Goal: Task Accomplishment & Management: Manage account settings

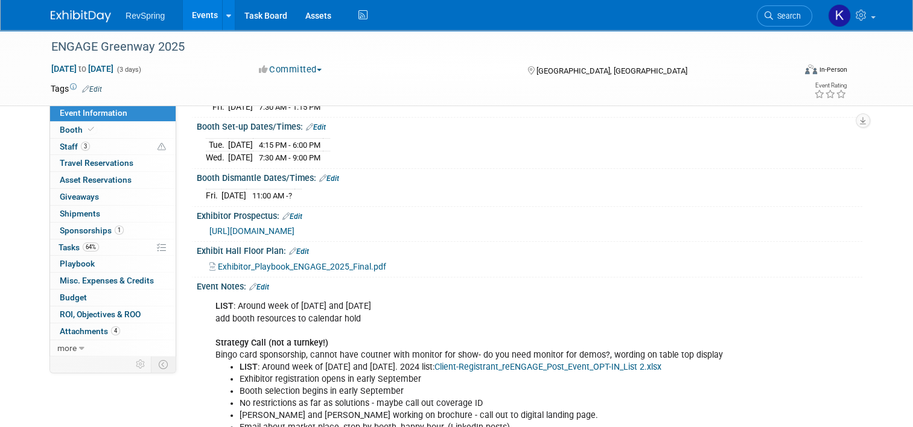
scroll to position [185, 0]
click at [781, 13] on span "Search" at bounding box center [787, 15] width 28 height 9
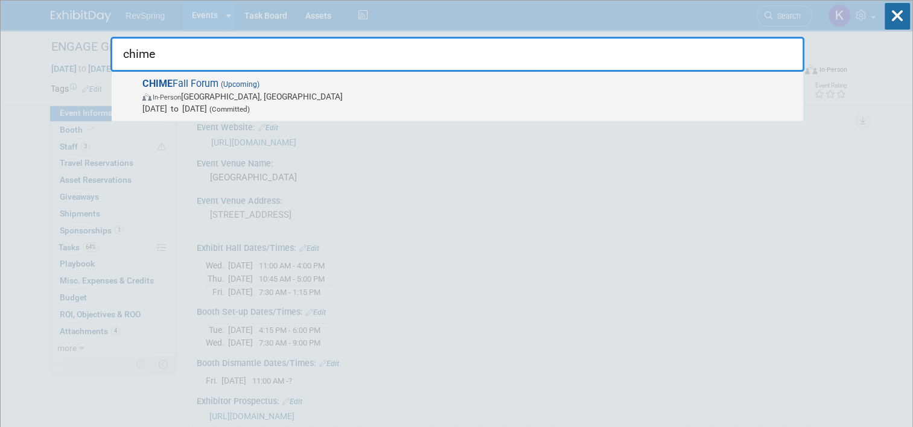
type input "chime"
click at [674, 93] on span "In-Person San Antonio, TX" at bounding box center [469, 97] width 655 height 12
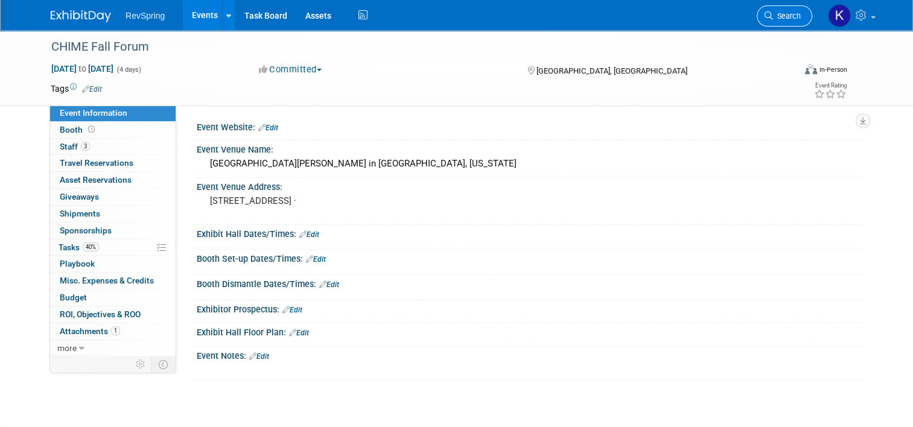
click at [788, 10] on link "Search" at bounding box center [785, 15] width 56 height 21
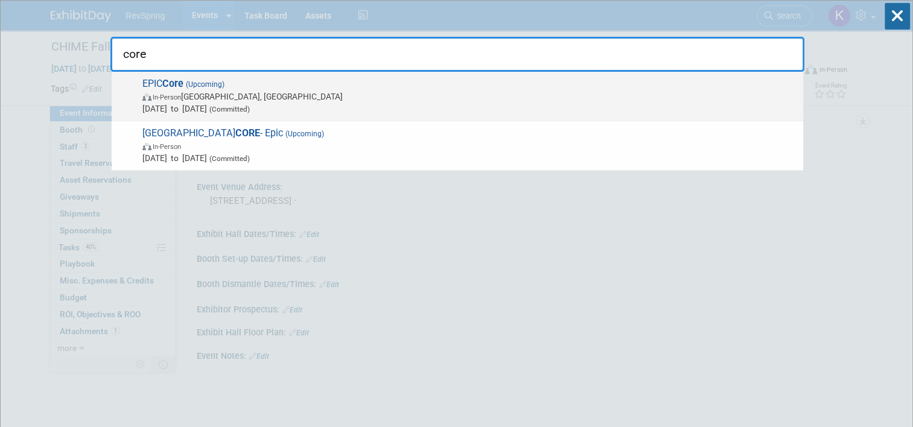
type input "core"
click at [634, 87] on span "EPIC Core (Upcoming) In-Person New Orleans, LA Oct 15, 2025 to Oct 17, 2025 (Co…" at bounding box center [468, 96] width 658 height 37
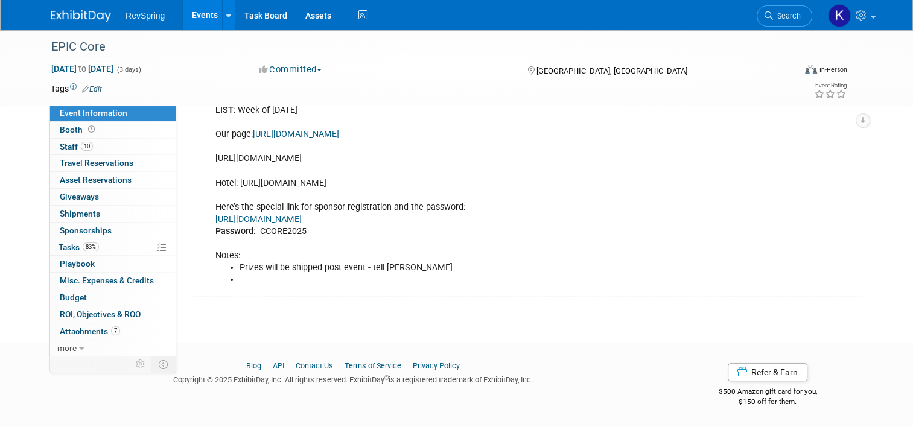
scroll to position [232, 0]
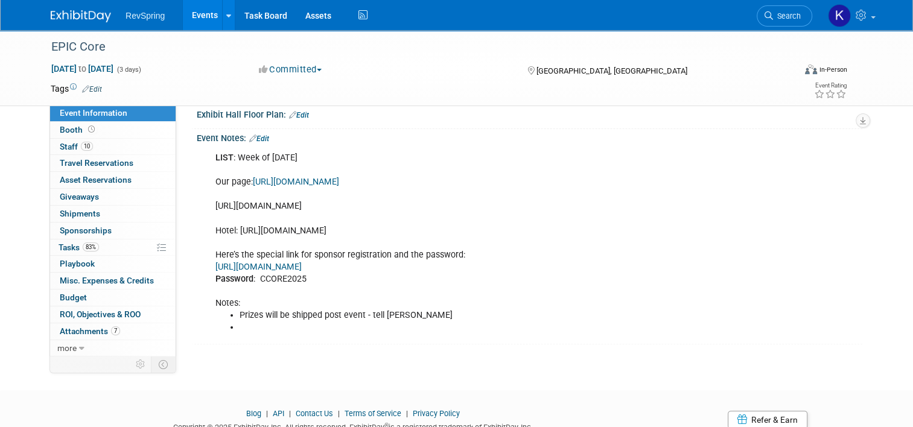
drag, startPoint x: 372, startPoint y: 217, endPoint x: 208, endPoint y: 203, distance: 165.3
click at [208, 203] on div "LIST : Week of [DATE] Our page: [URL][DOMAIN_NAME] [URL][DOMAIN_NAME] Hotel: [U…" at bounding box center [470, 243] width 526 height 194
copy div "[URL][DOMAIN_NAME]"
click at [257, 135] on link "Edit" at bounding box center [259, 139] width 20 height 8
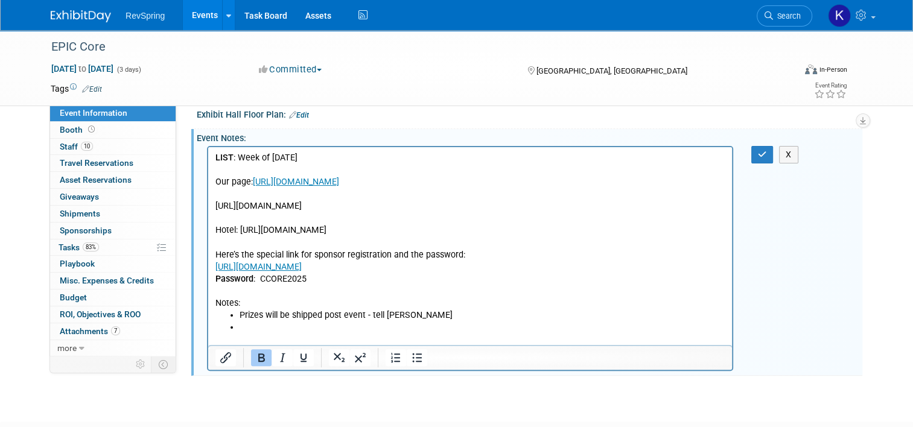
scroll to position [0, 0]
click at [270, 334] on li "Rich Text Area. Press ALT-0 for help." at bounding box center [483, 328] width 486 height 12
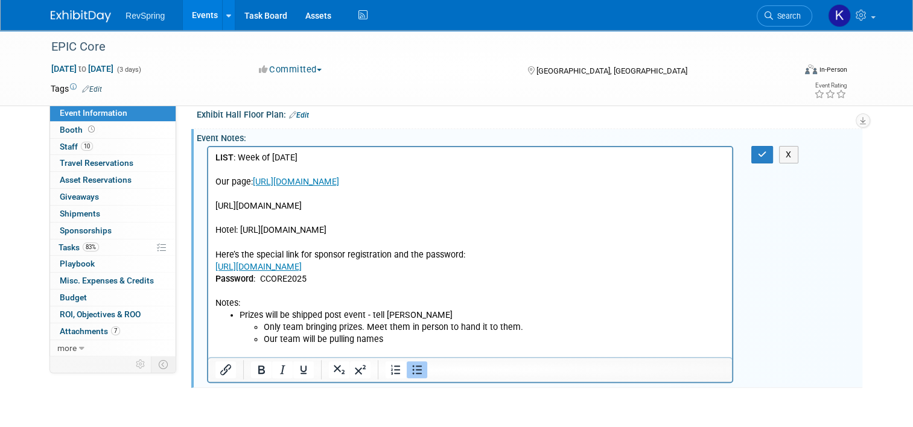
click at [497, 407] on div "EPIC Core [DATE] to [DATE] (3 days) [DATE] to [DATE] Committed Committed Consid…" at bounding box center [456, 105] width 913 height 614
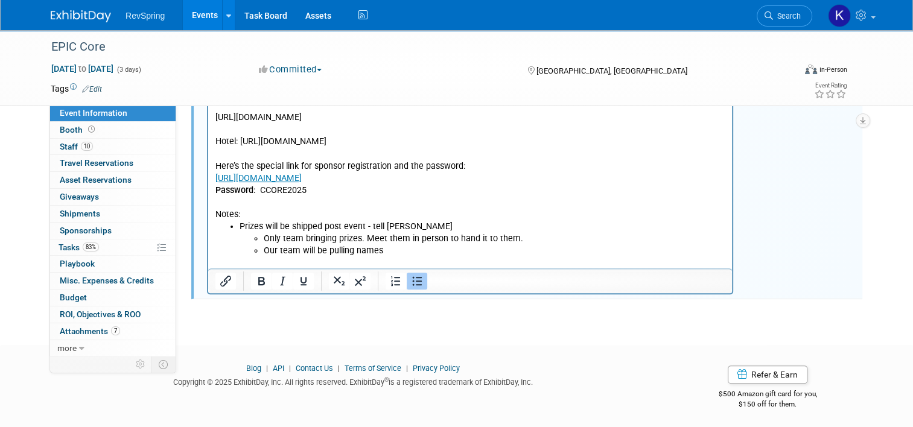
scroll to position [321, 0]
drag, startPoint x: 388, startPoint y: 257, endPoint x: 267, endPoint y: 263, distance: 121.5
click at [267, 256] on li "Our team will be pulling names" at bounding box center [495, 250] width 462 height 12
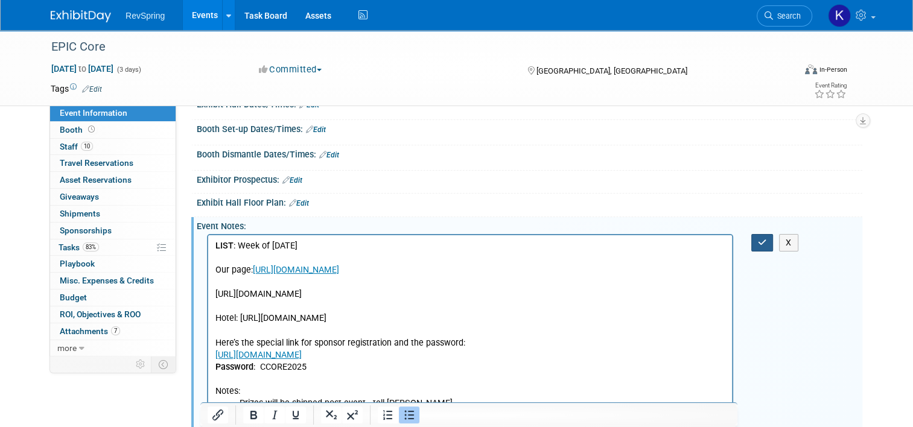
click at [763, 245] on button "button" at bounding box center [762, 243] width 22 height 18
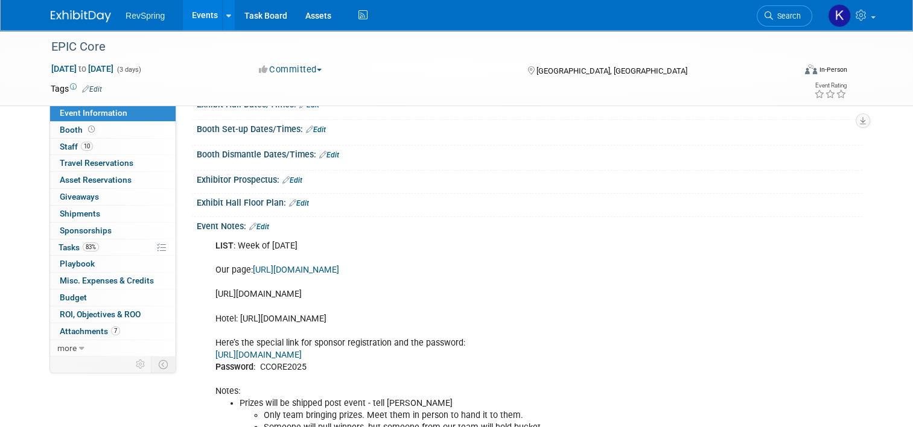
click at [260, 224] on link "Edit" at bounding box center [259, 227] width 20 height 8
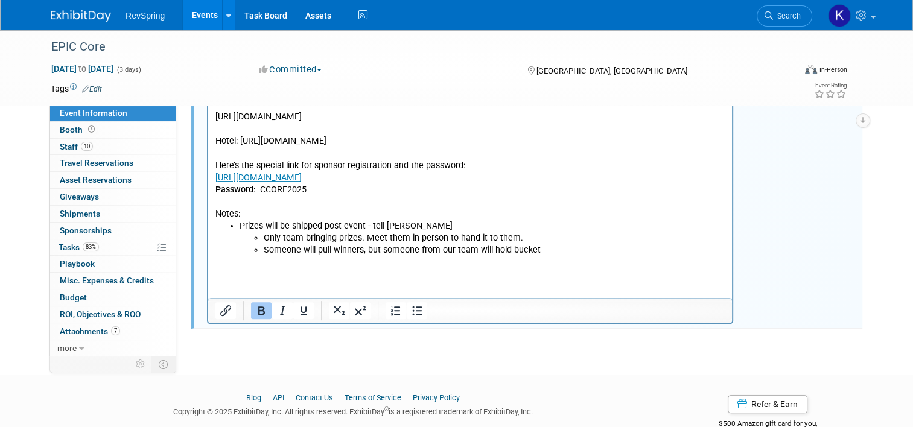
scroll to position [333, 0]
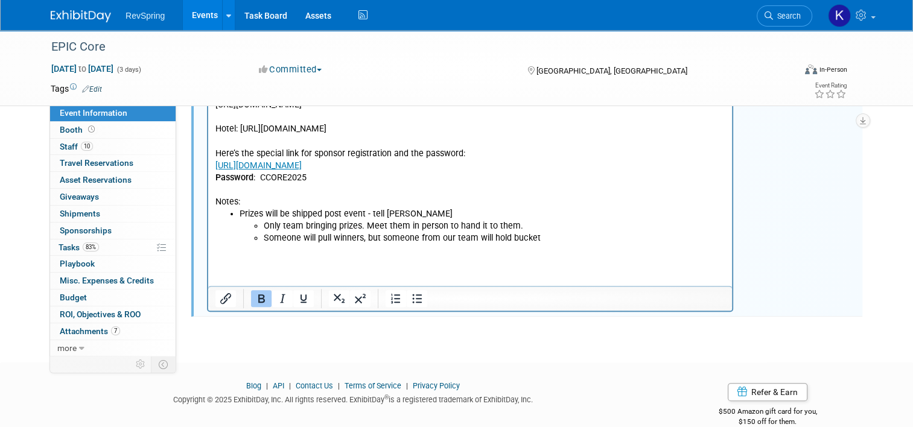
click at [555, 244] on li "Someone will pull winners, but someone from our team will hold bucket" at bounding box center [495, 238] width 462 height 12
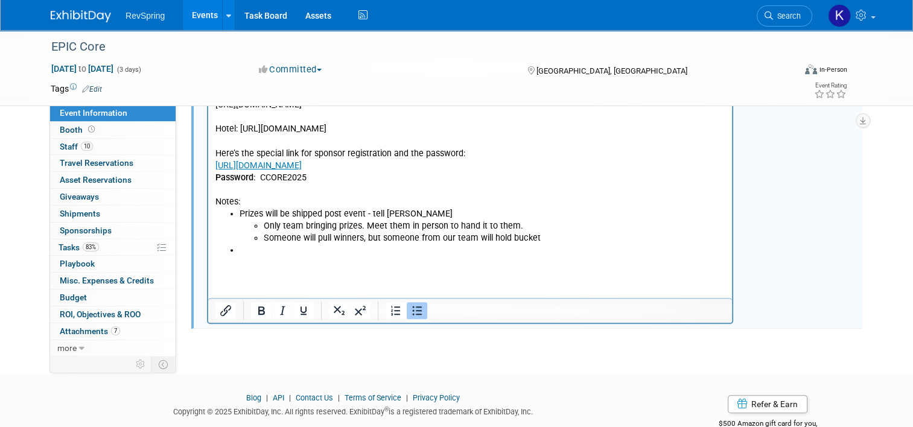
click at [123, 393] on div "Blog | API | Contact Us | Terms of Service | Privacy Policy Copyright © 2025 Ex…" at bounding box center [353, 409] width 622 height 32
click at [249, 256] on li "Rich Text Area. Press ALT-0 for help." at bounding box center [483, 250] width 486 height 12
click at [161, 378] on div at bounding box center [456, 385] width 913 height 15
click at [426, 256] on li "Signature drink in [GEOGRAPHIC_DATA] (not at every bar)" at bounding box center [483, 250] width 486 height 12
drag, startPoint x: 468, startPoint y: 264, endPoint x: 422, endPoint y: 267, distance: 45.9
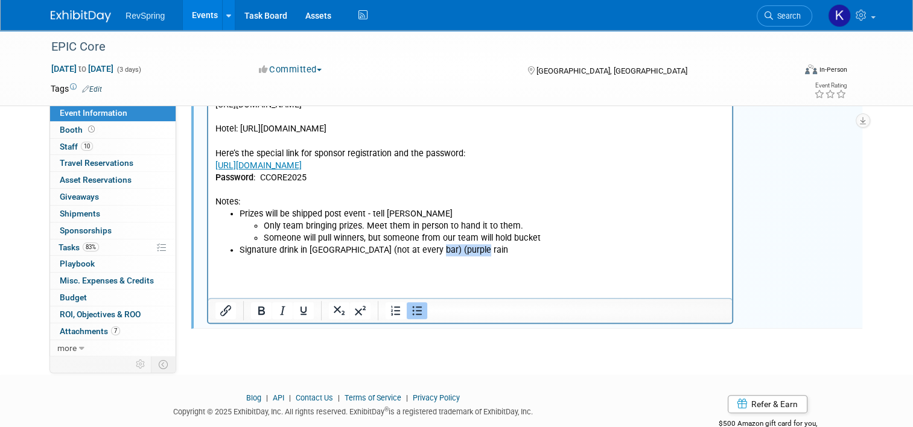
click at [422, 256] on li "Signature drink in [GEOGRAPHIC_DATA] (not at every bar) (purple rain" at bounding box center [483, 250] width 486 height 12
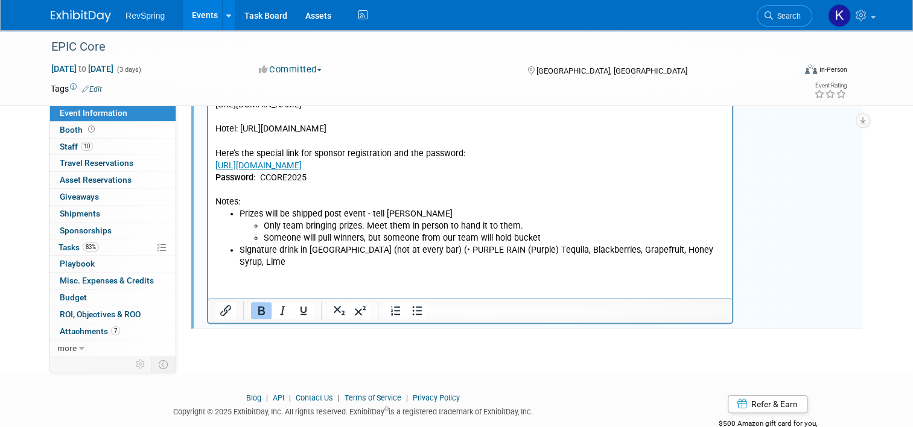
click at [716, 260] on li "Signature drink in [GEOGRAPHIC_DATA] (not at every bar) (• PURPLE RAIN (Purple)…" at bounding box center [483, 256] width 486 height 24
click at [725, 263] on li "Signature drink in [GEOGRAPHIC_DATA] (not at every bar) (• PURPLE RAIN (Purple)…" at bounding box center [483, 256] width 486 height 24
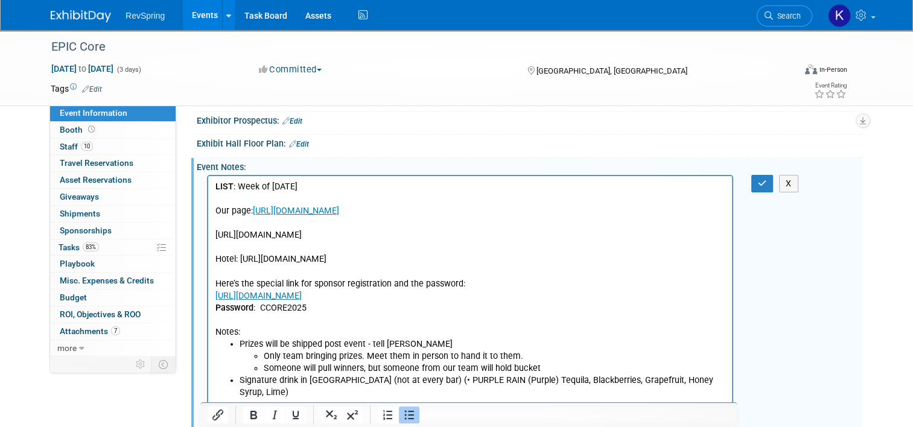
scroll to position [145, 0]
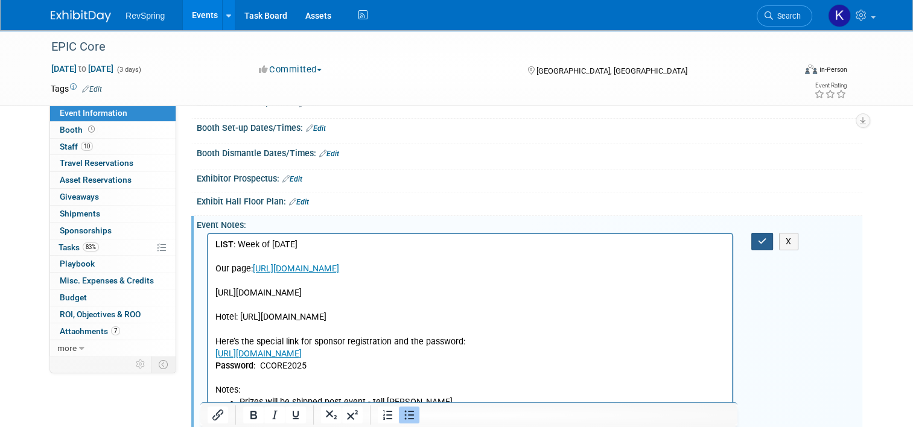
click at [760, 241] on button "button" at bounding box center [762, 242] width 22 height 18
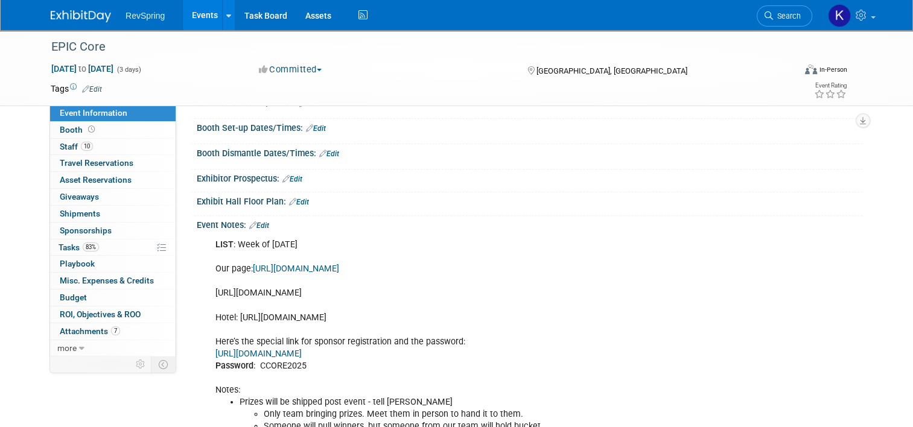
click at [198, 403] on div "LIST : Week of [DATE] Our page: [URL][DOMAIN_NAME] [URL][DOMAIN_NAME] Hotel: [U…" at bounding box center [530, 347] width 666 height 234
click at [258, 223] on link "Edit" at bounding box center [259, 225] width 20 height 8
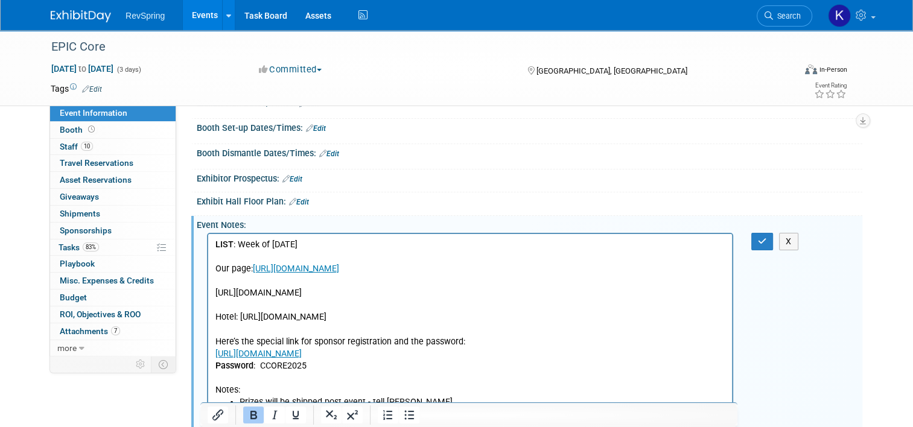
scroll to position [304, 0]
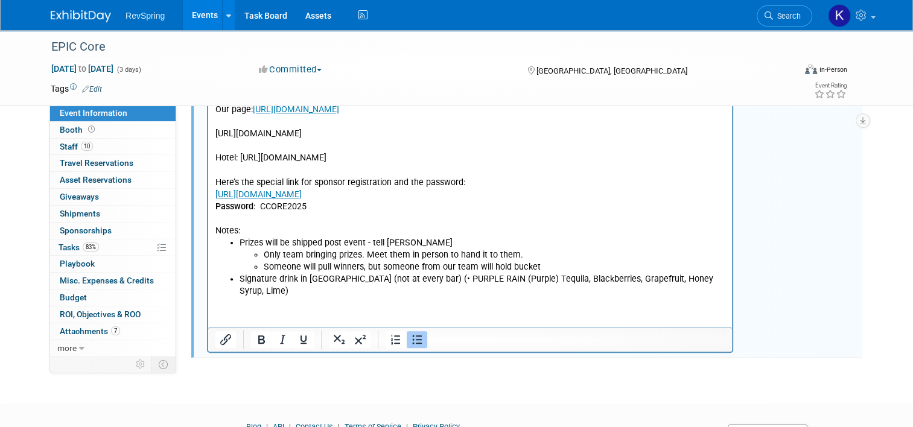
click at [725, 297] on li "Signature drink in [GEOGRAPHIC_DATA] (not at every bar) (• PURPLE RAIN (Purple)…" at bounding box center [483, 285] width 486 height 24
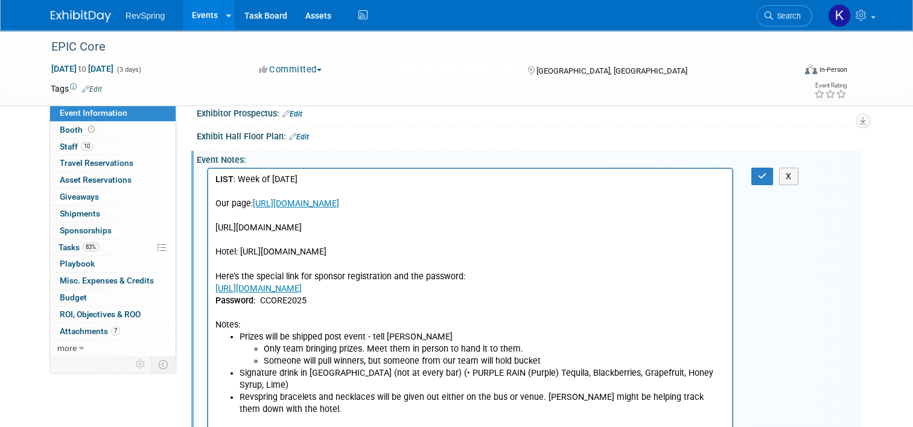
scroll to position [208, 0]
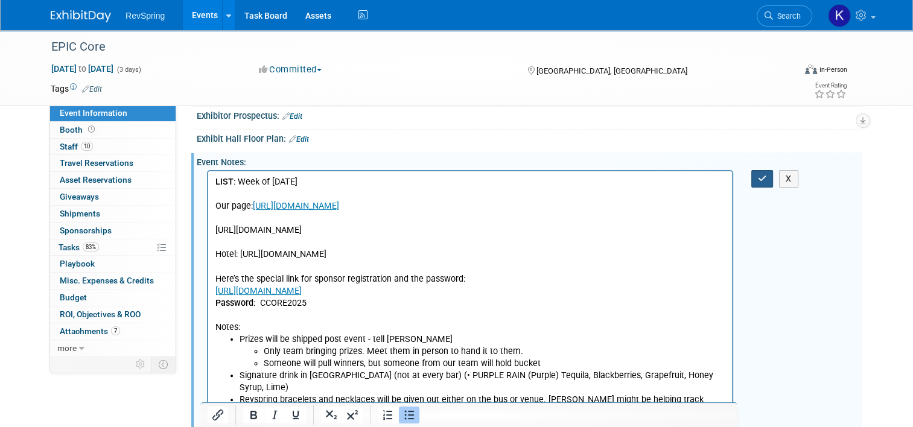
click at [763, 174] on icon "button" at bounding box center [762, 178] width 9 height 8
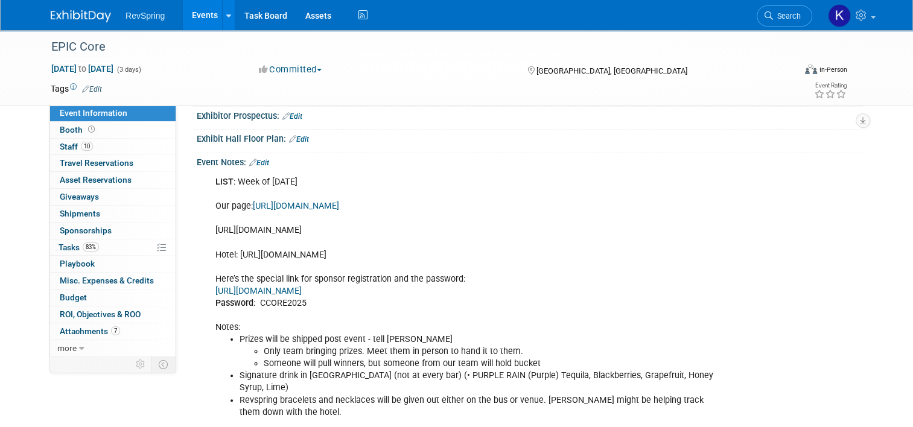
click at [254, 161] on link "Edit" at bounding box center [259, 163] width 20 height 8
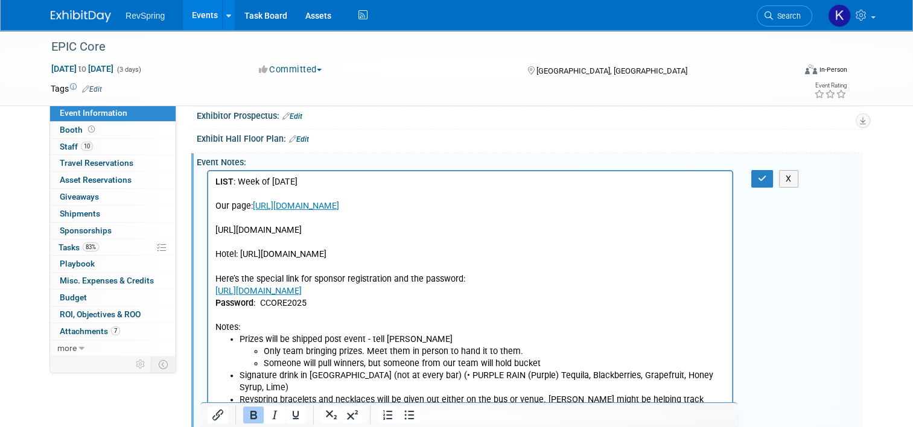
scroll to position [288, 0]
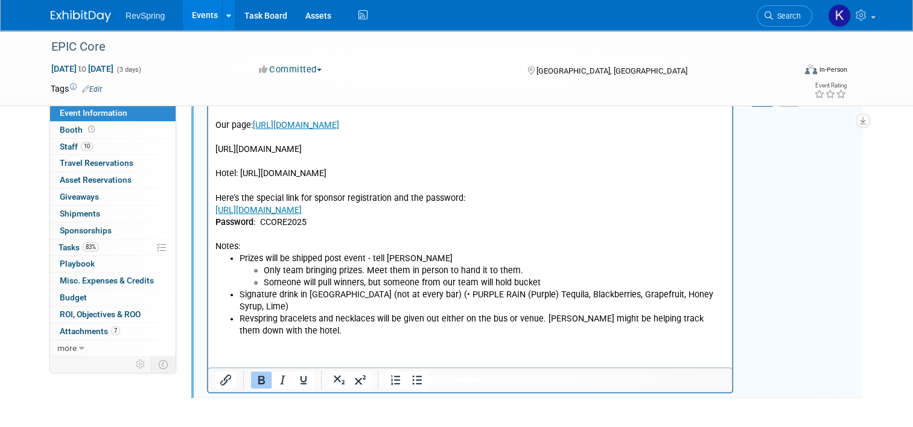
click at [438, 274] on li "Prizes will be shipped post event - tell [PERSON_NAME] Only team bringing prize…" at bounding box center [483, 271] width 486 height 36
click at [426, 270] on li "Prizes will be shipped post event - tell [PERSON_NAME] Only team bringing prize…" at bounding box center [483, 271] width 486 height 36
click at [419, 270] on li "Prizes will be shipped post event - tell [PERSON_NAME] Only team bringing prize…" at bounding box center [483, 271] width 486 height 36
click at [414, 270] on li "Prizes will be shipped post event - tell [PERSON_NAME] Only team bringing prize…" at bounding box center [483, 271] width 486 height 36
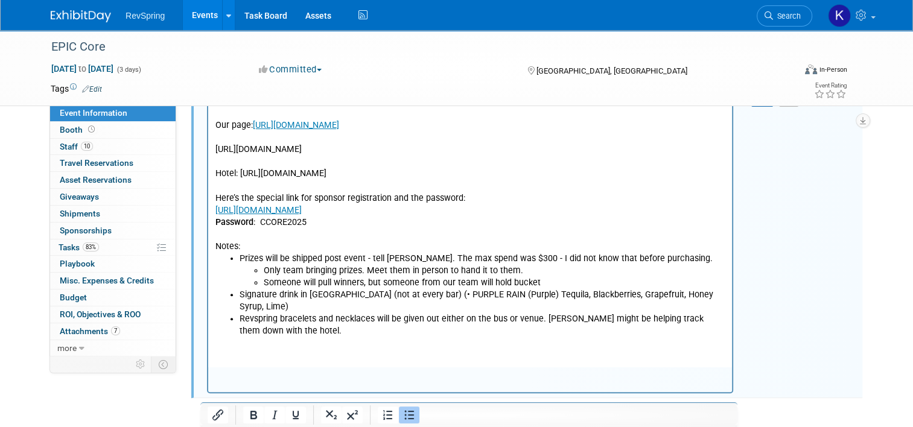
scroll to position [120, 0]
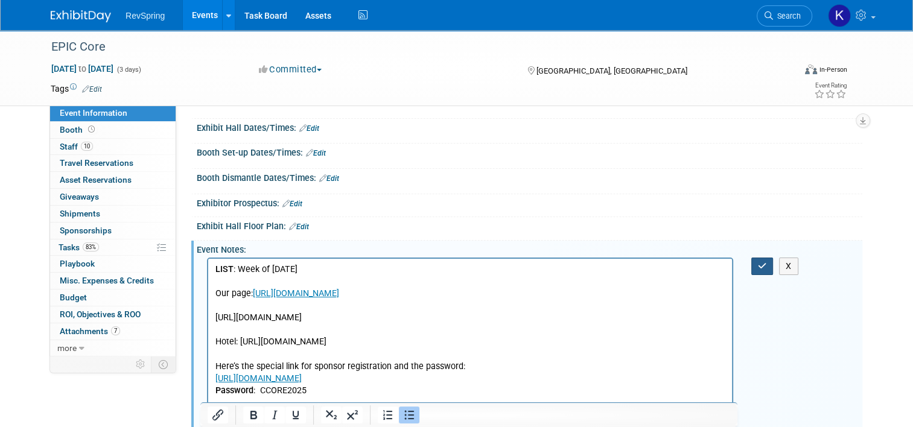
click at [759, 258] on button "button" at bounding box center [762, 267] width 22 height 18
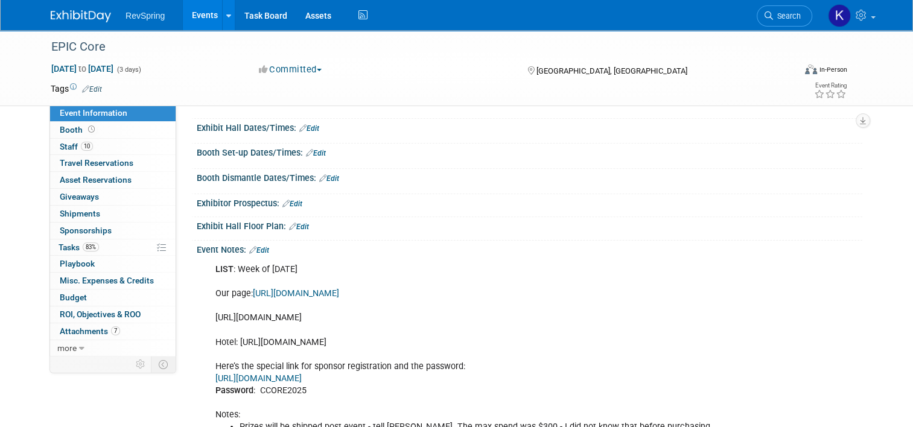
click at [260, 246] on link "Edit" at bounding box center [259, 250] width 20 height 8
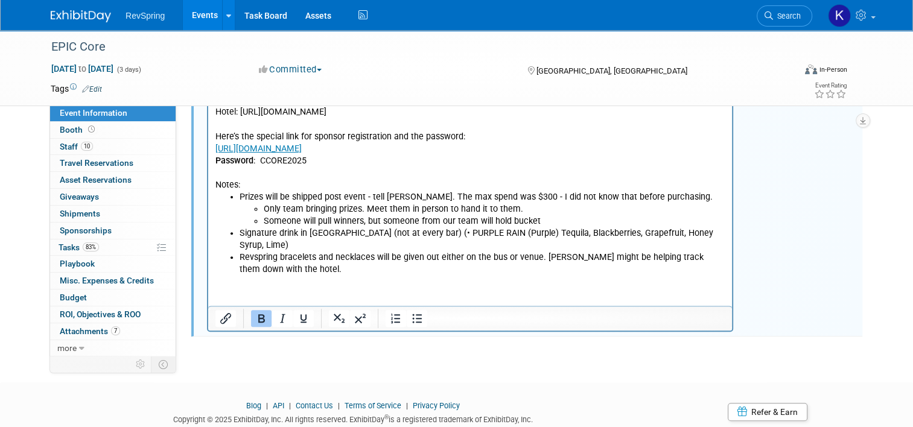
scroll to position [362, 0]
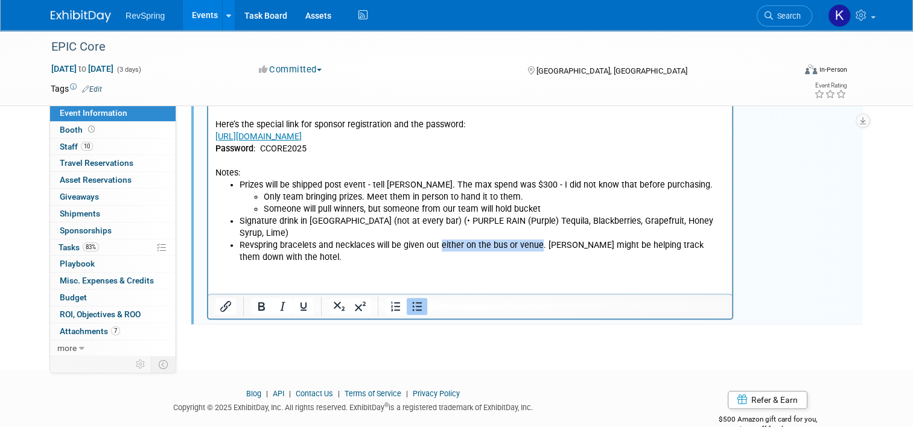
drag, startPoint x: 537, startPoint y: 245, endPoint x: 440, endPoint y: 246, distance: 96.6
click at [440, 246] on li "Revspring bracelets and necklaces will be given out either on the bus or venue.…" at bounding box center [483, 252] width 486 height 24
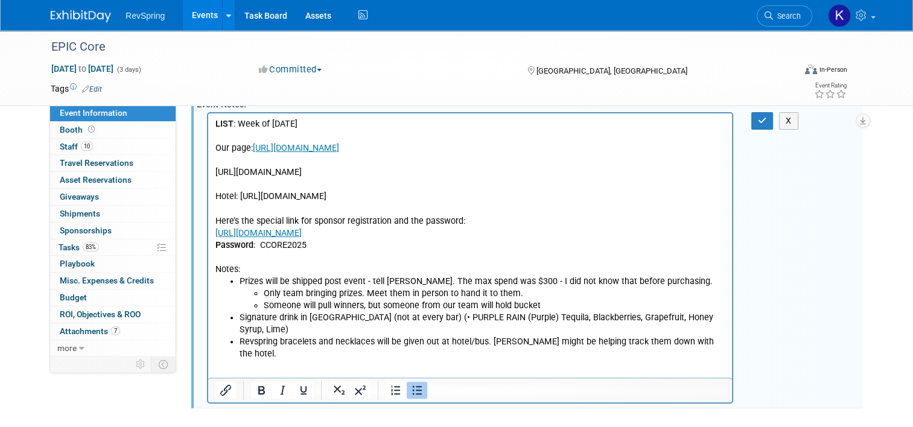
scroll to position [265, 0]
click at [758, 115] on button "button" at bounding box center [762, 122] width 22 height 18
